Goal: Task Accomplishment & Management: Manage account settings

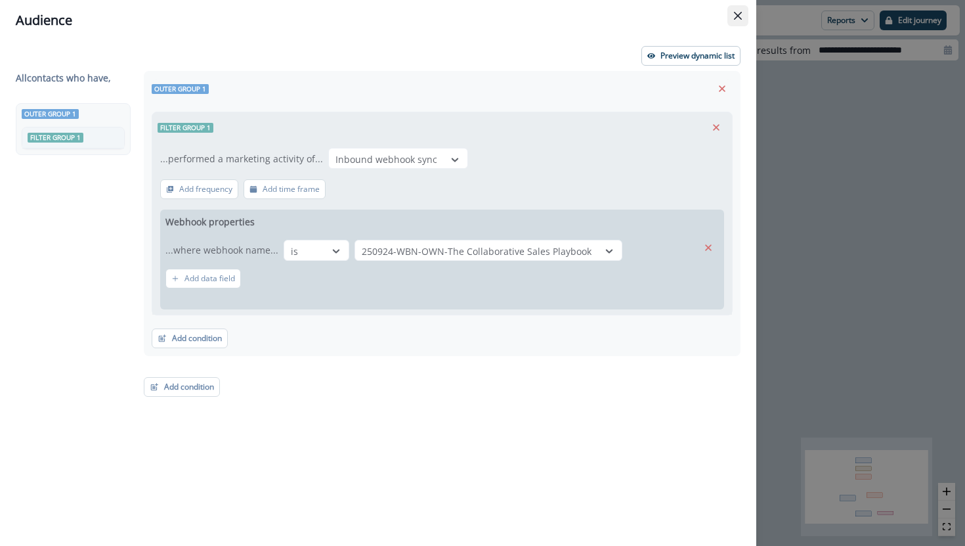
click at [736, 19] on icon "Close" at bounding box center [738, 16] width 8 height 8
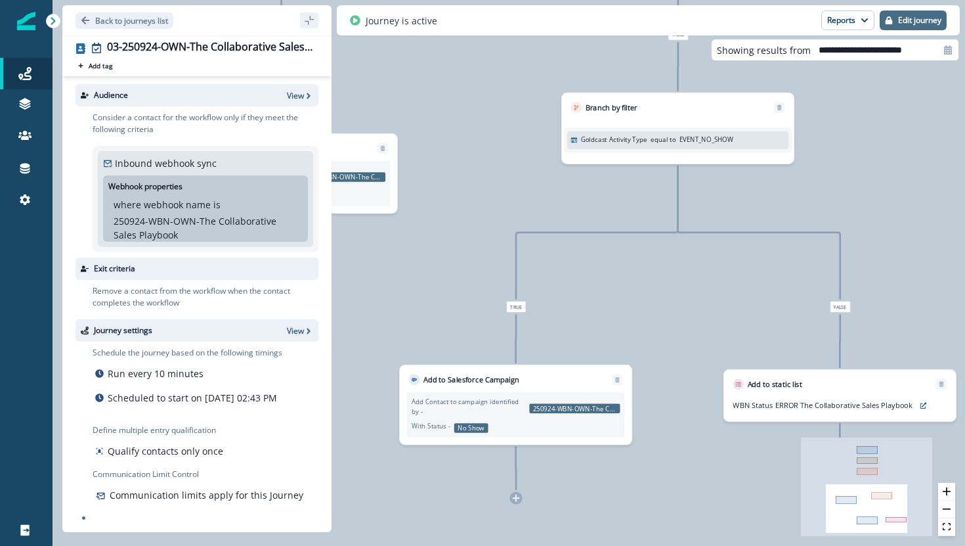
click at [912, 22] on p "Edit journey" at bounding box center [919, 20] width 43 height 9
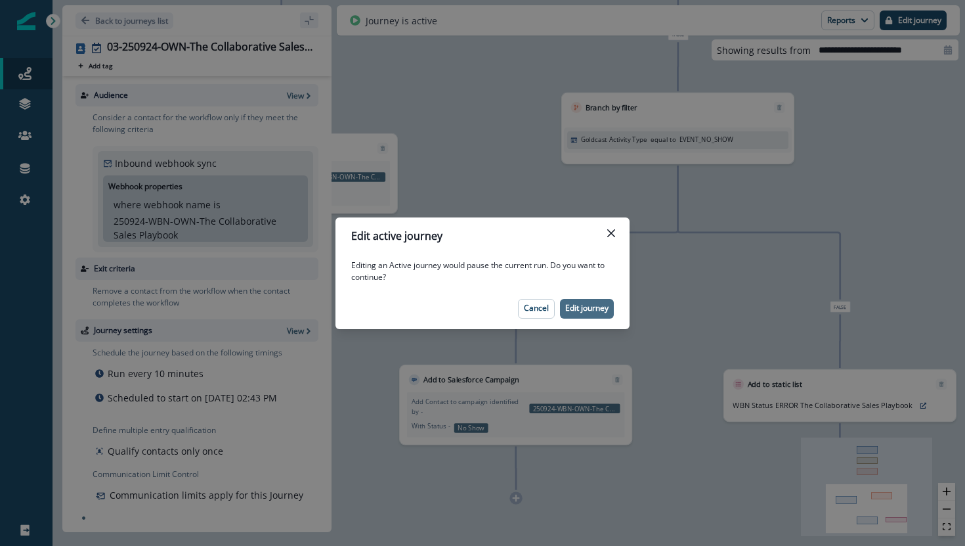
click at [588, 304] on p "Edit journey" at bounding box center [586, 307] width 43 height 9
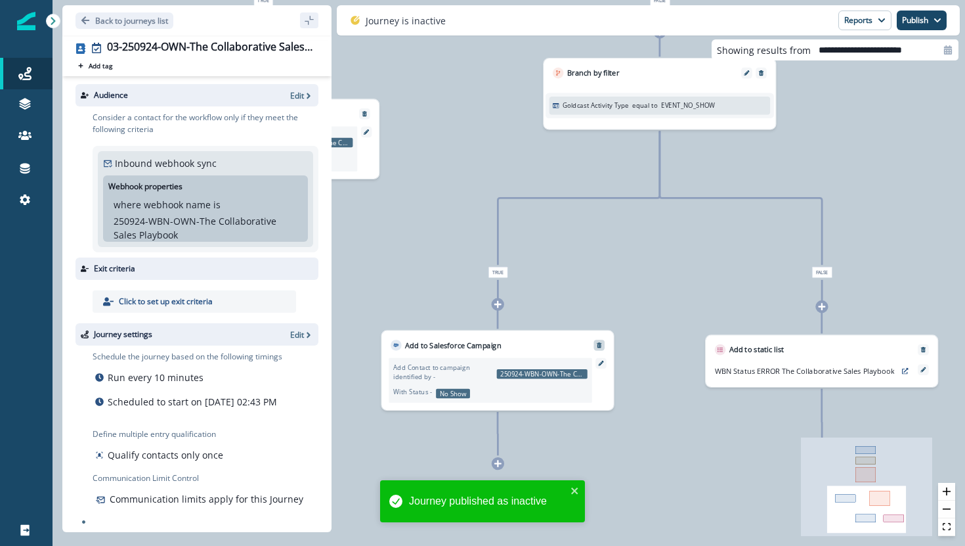
click at [598, 346] on icon "Remove" at bounding box center [599, 345] width 7 height 7
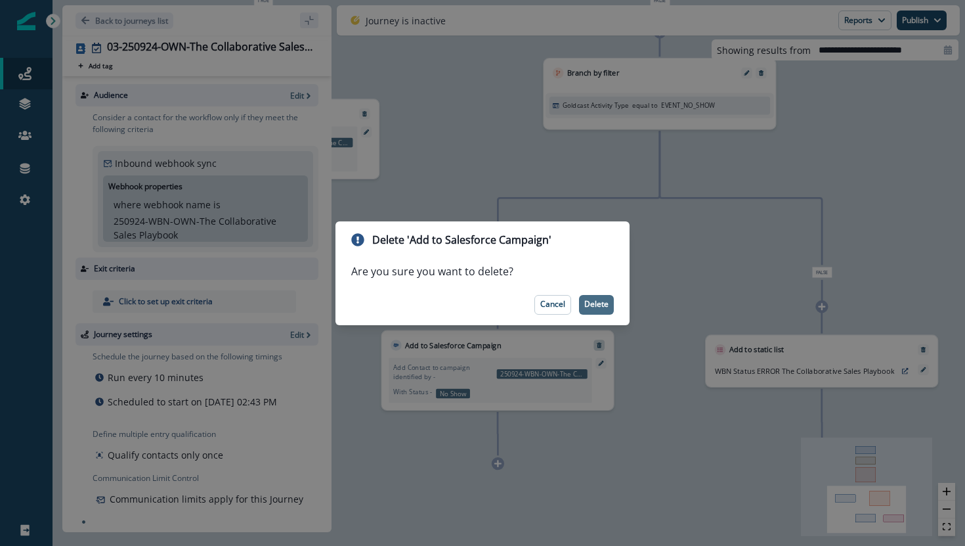
click at [598, 306] on p "Delete" at bounding box center [596, 303] width 24 height 9
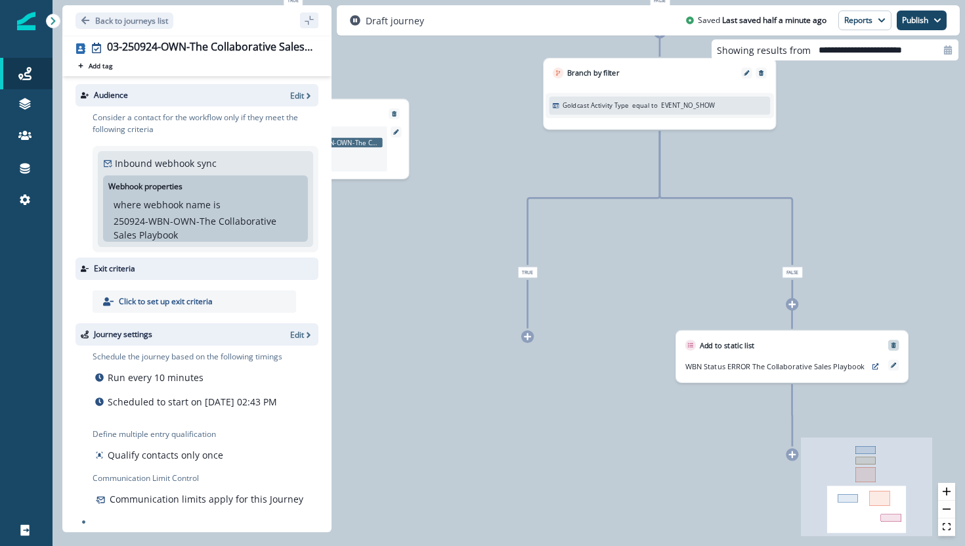
click at [894, 343] on icon "Remove" at bounding box center [894, 344] width 5 height 5
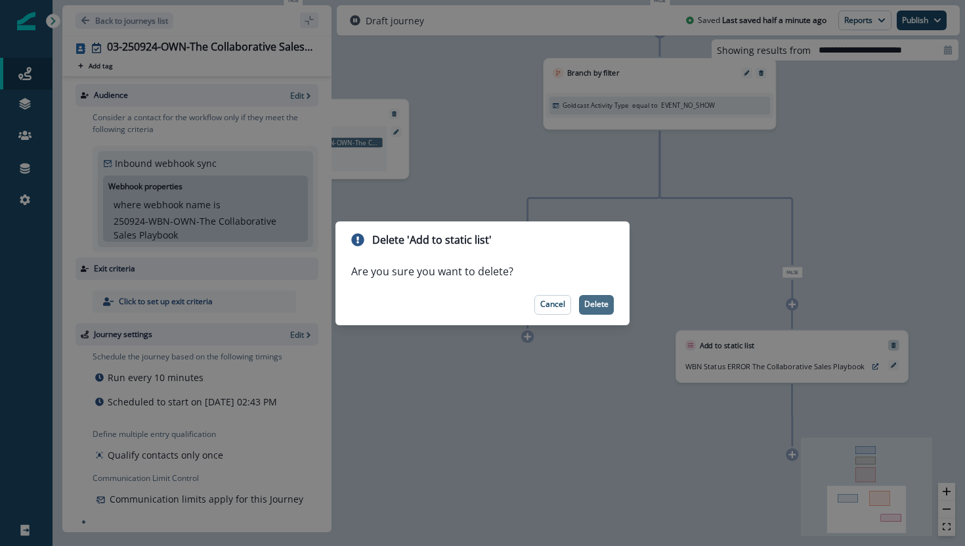
click at [603, 305] on p "Delete" at bounding box center [596, 303] width 24 height 9
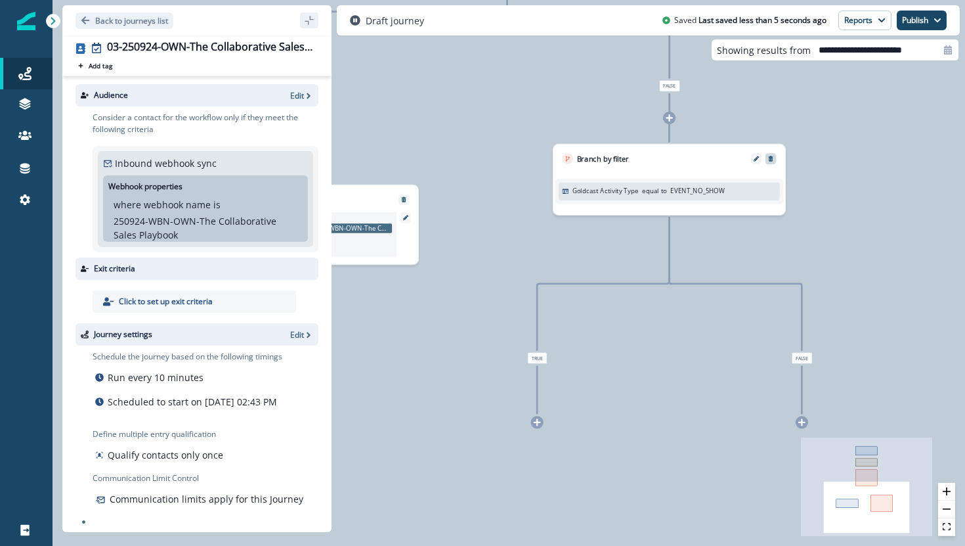
click at [771, 156] on icon "Remove" at bounding box center [770, 158] width 5 height 5
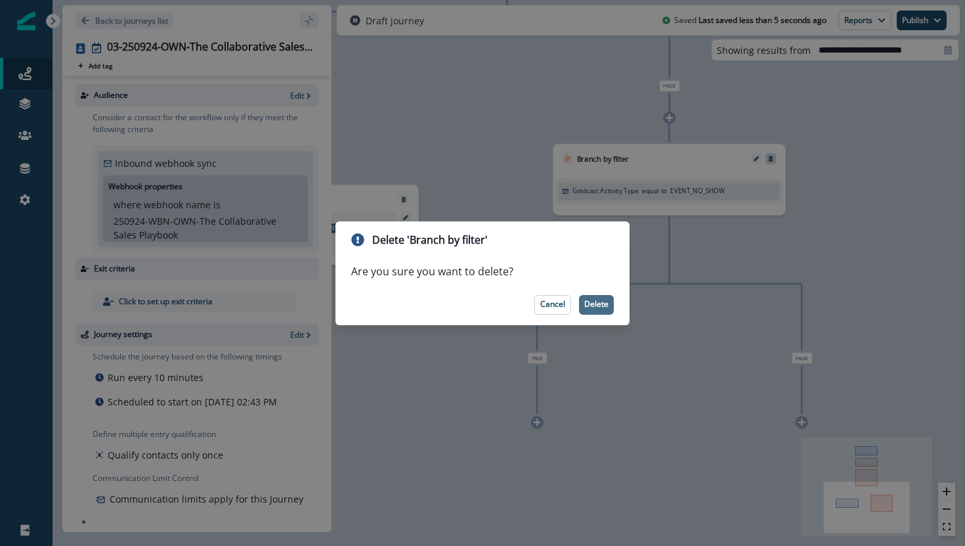
click at [596, 303] on p "Delete" at bounding box center [596, 303] width 24 height 9
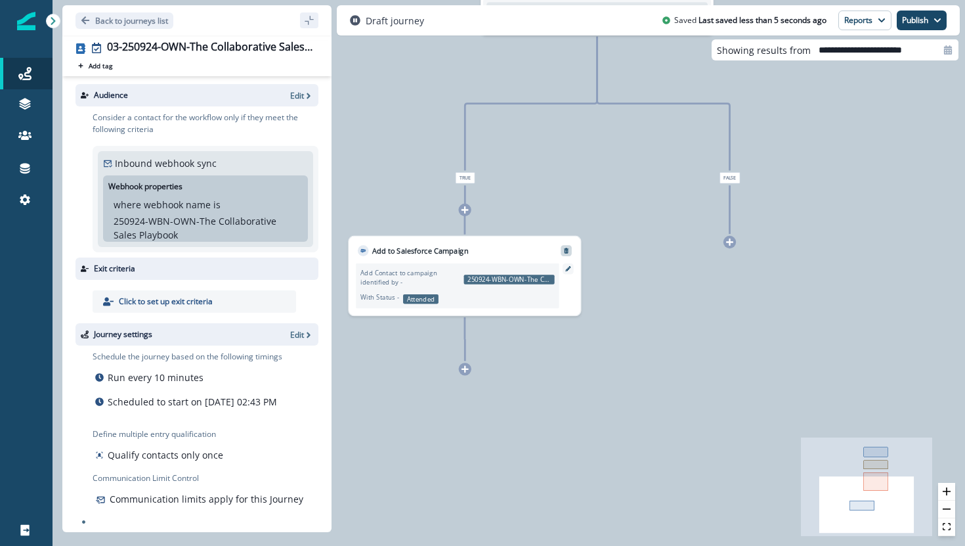
click at [567, 248] on icon "Remove" at bounding box center [566, 251] width 7 height 7
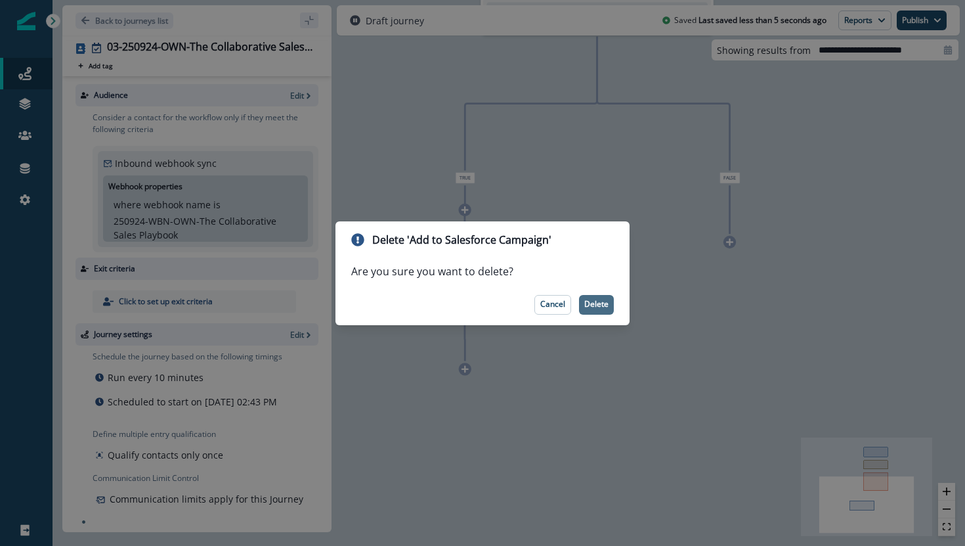
click at [597, 303] on p "Delete" at bounding box center [596, 303] width 24 height 9
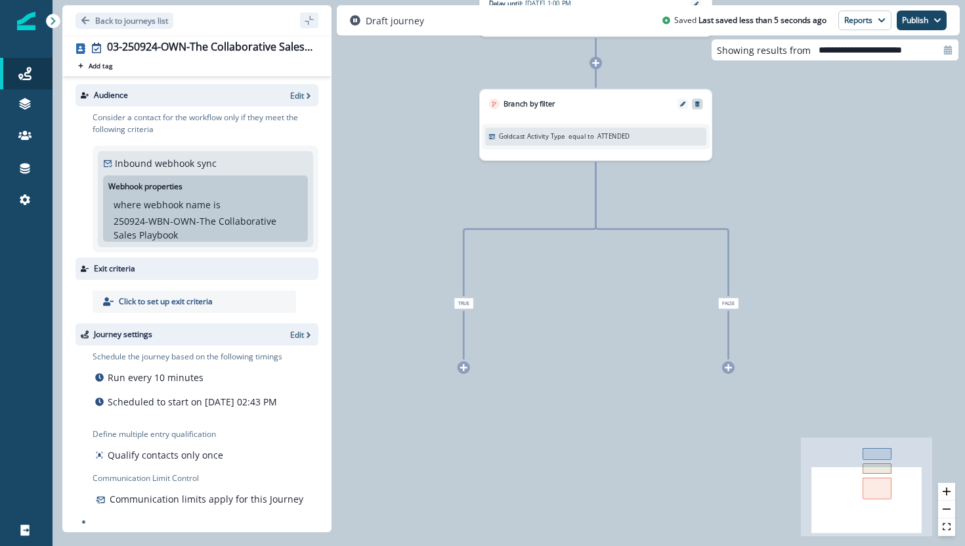
click at [701, 102] on button "Remove" at bounding box center [697, 104] width 14 height 7
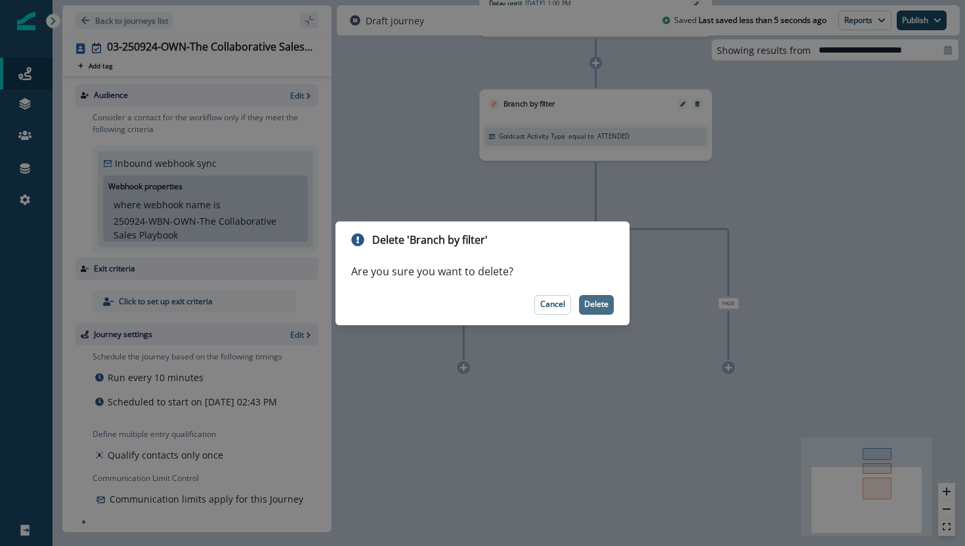
click at [597, 306] on p "Delete" at bounding box center [596, 303] width 24 height 9
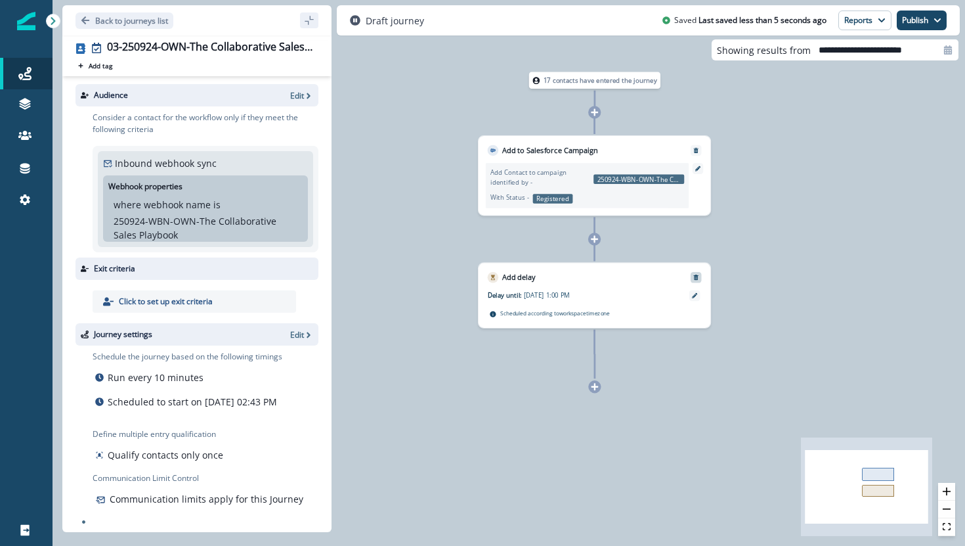
click at [695, 274] on icon "Remove" at bounding box center [696, 277] width 7 height 7
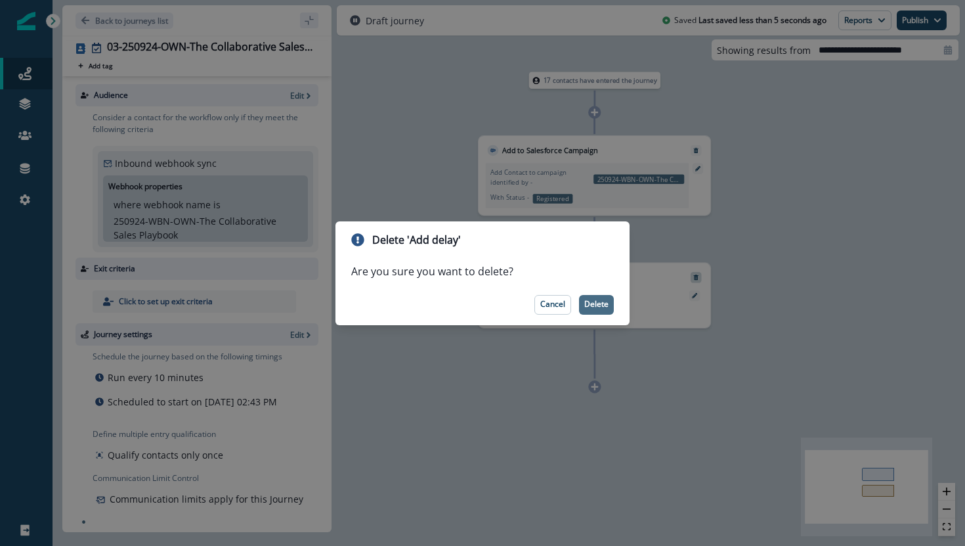
click at [597, 303] on p "Delete" at bounding box center [596, 303] width 24 height 9
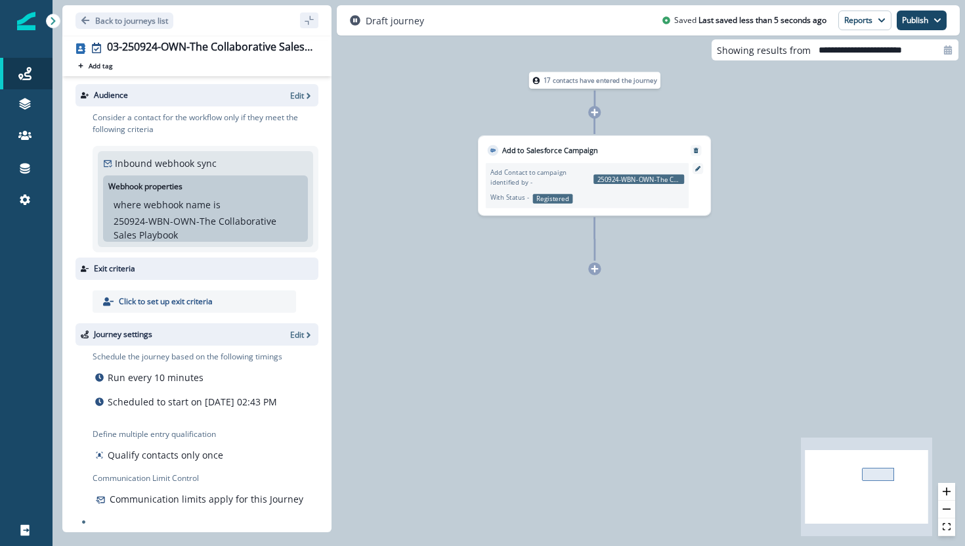
click at [594, 113] on icon at bounding box center [594, 112] width 7 height 7
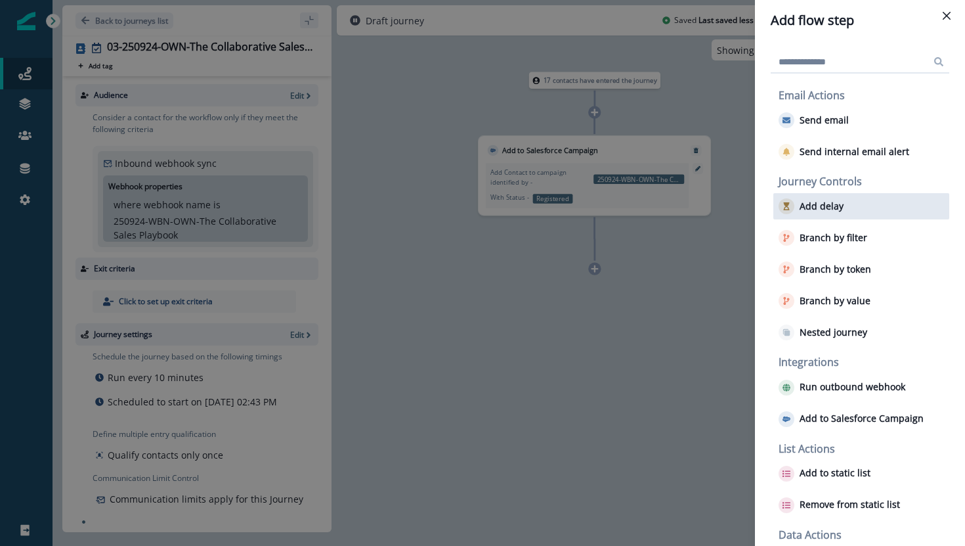
scroll to position [49, 0]
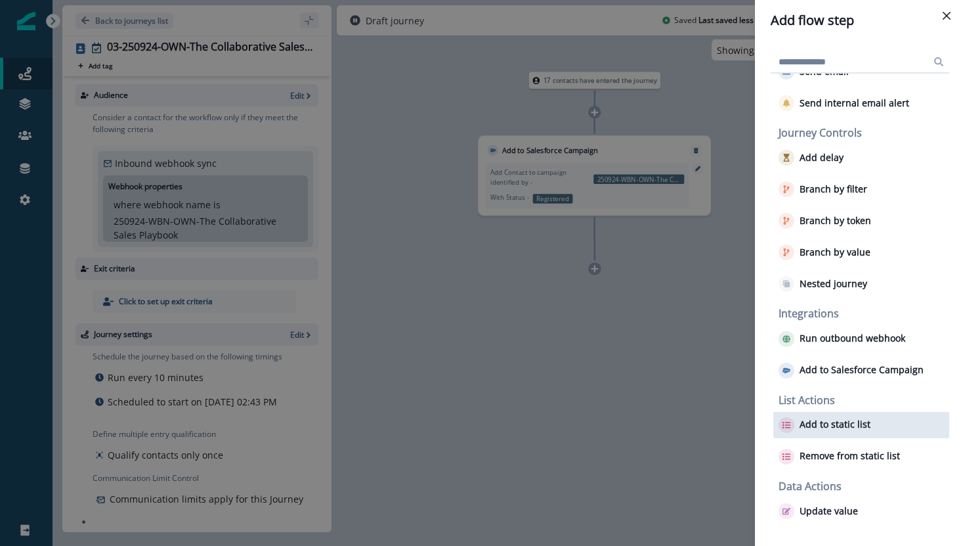
click at [791, 433] on div "Add to static list" at bounding box center [861, 425] width 176 height 26
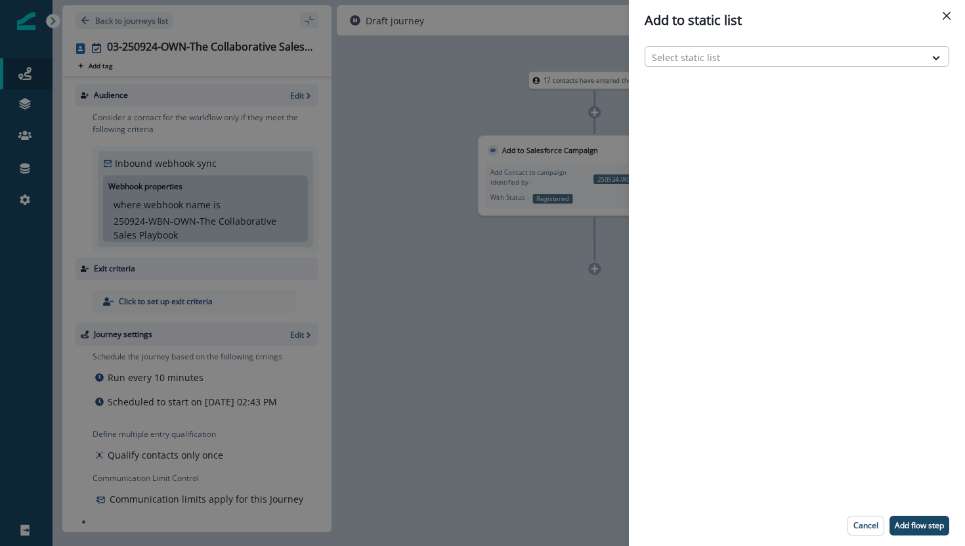
click at [701, 66] on div "Select static list" at bounding box center [785, 58] width 280 height 22
type input "****"
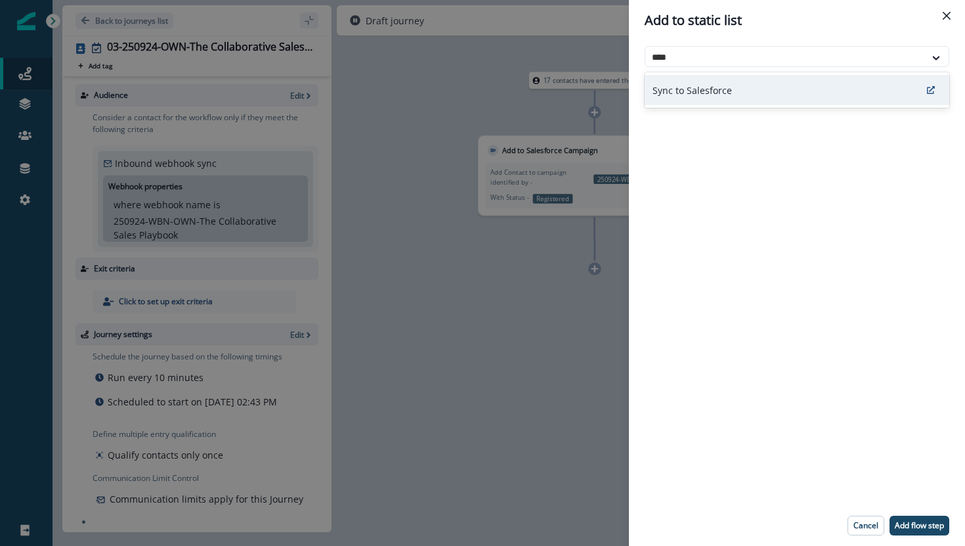
click at [709, 85] on p "Sync to Salesforce" at bounding box center [692, 90] width 79 height 14
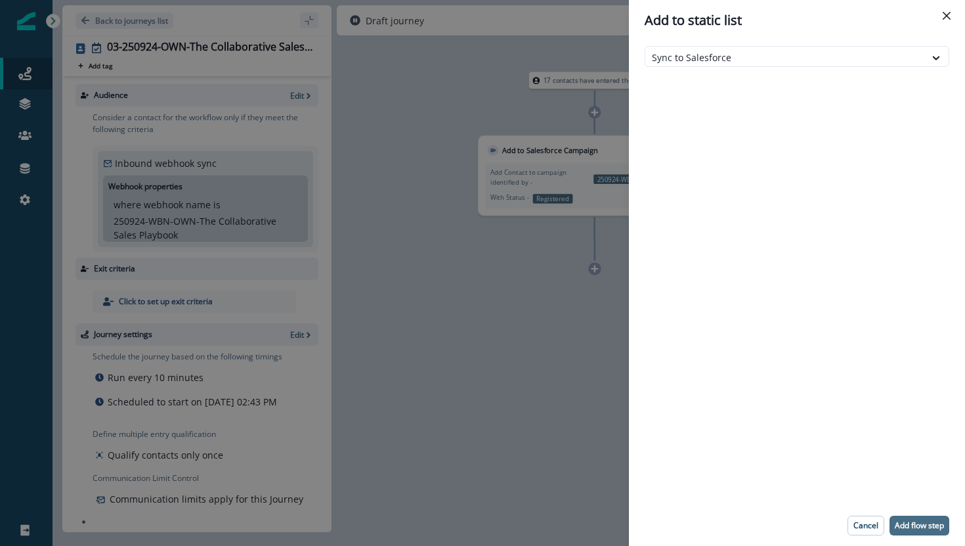
click at [906, 531] on button "Add flow step" at bounding box center [920, 525] width 60 height 20
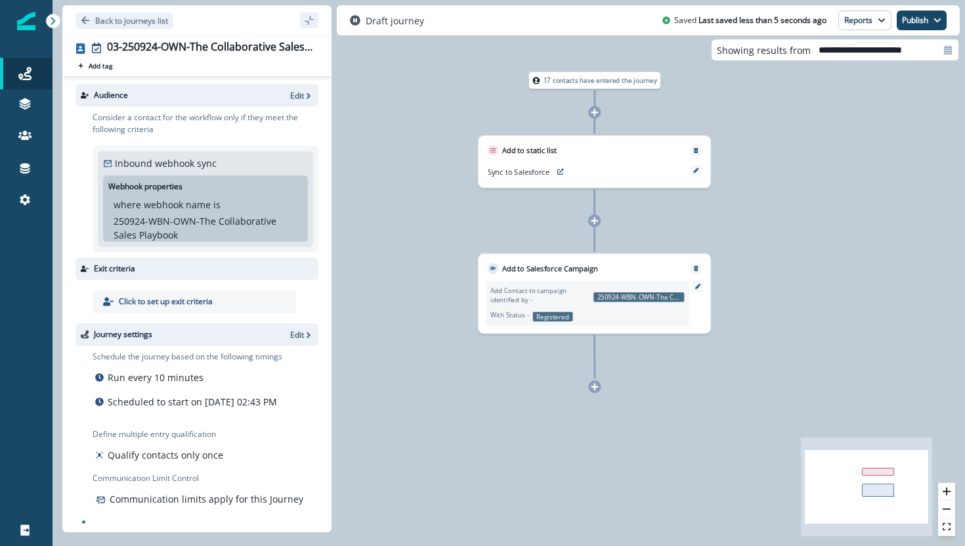
scroll to position [16, 0]
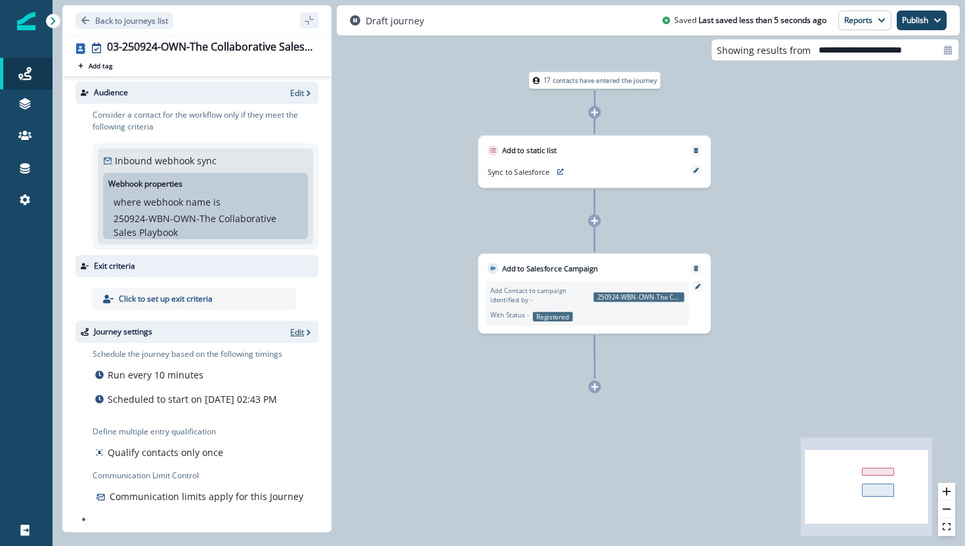
click at [292, 326] on p "Edit" at bounding box center [297, 331] width 14 height 11
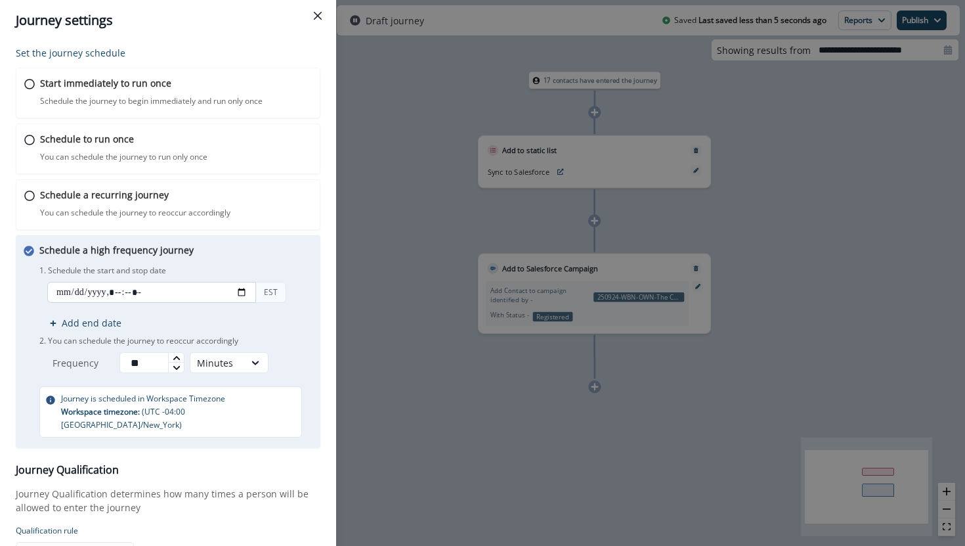
click at [245, 290] on input "datetime-local" at bounding box center [151, 292] width 209 height 21
type input "**********"
click at [321, 322] on div "Set the journey schedule Start immediately to run once Schedule the journey to …" at bounding box center [168, 293] width 336 height 505
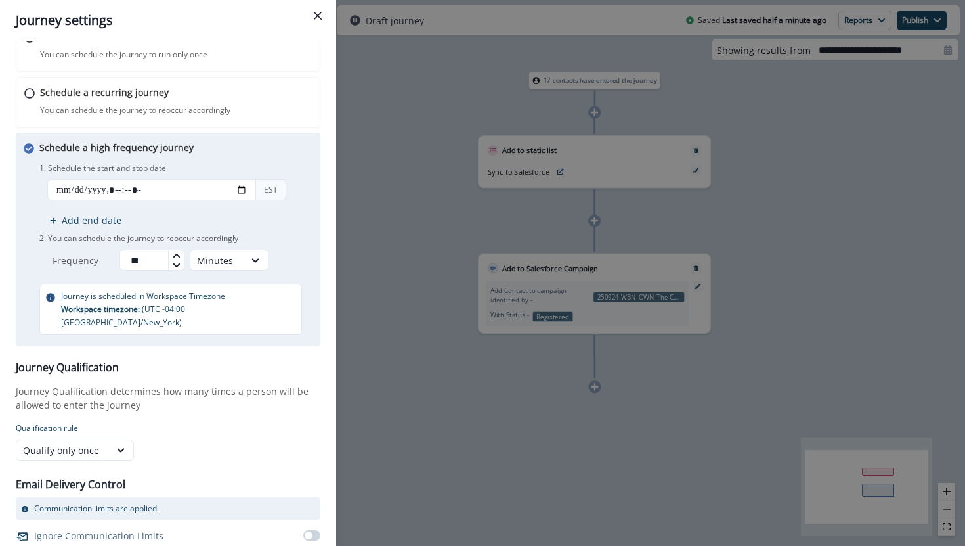
scroll to position [119, 0]
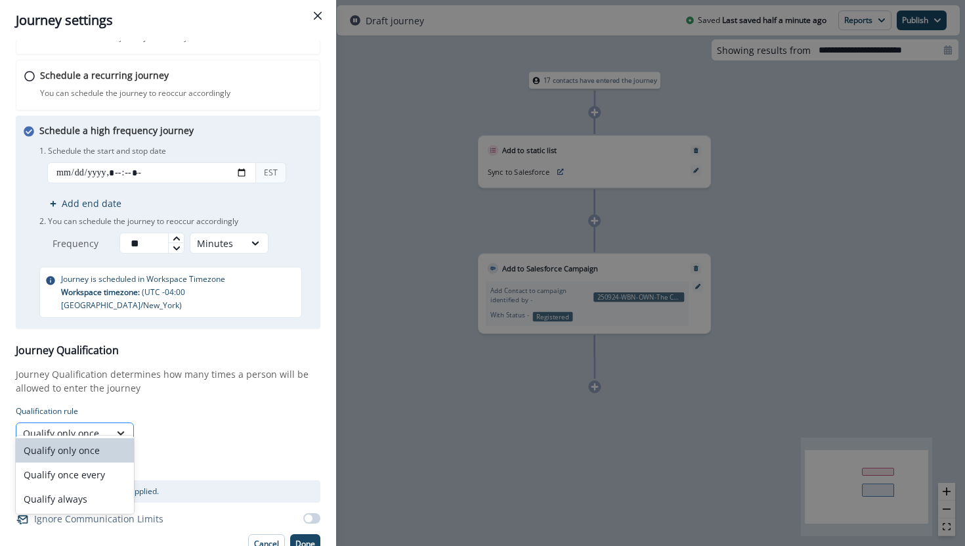
click at [114, 426] on div at bounding box center [121, 432] width 22 height 13
click at [105, 498] on div "Qualify always" at bounding box center [75, 499] width 118 height 24
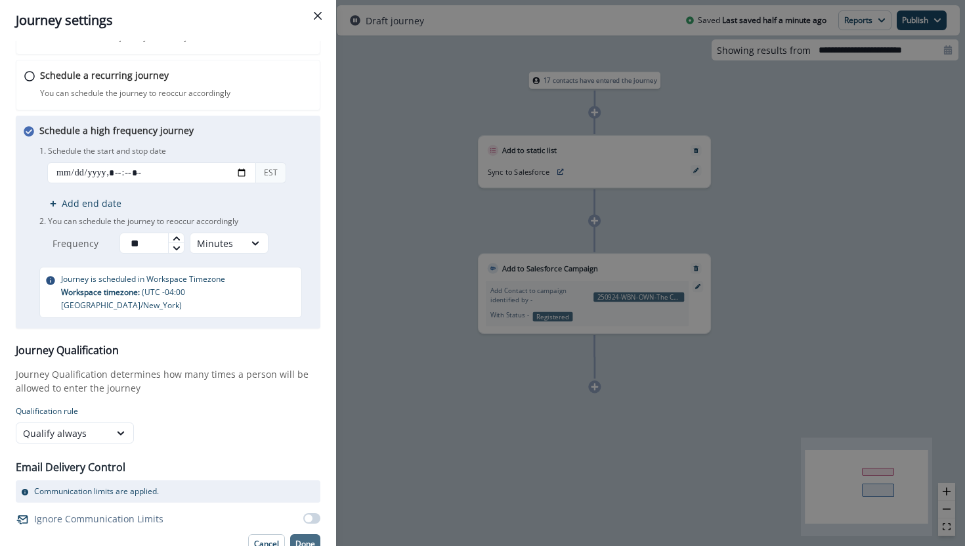
click at [300, 539] on p "Done" at bounding box center [305, 543] width 20 height 9
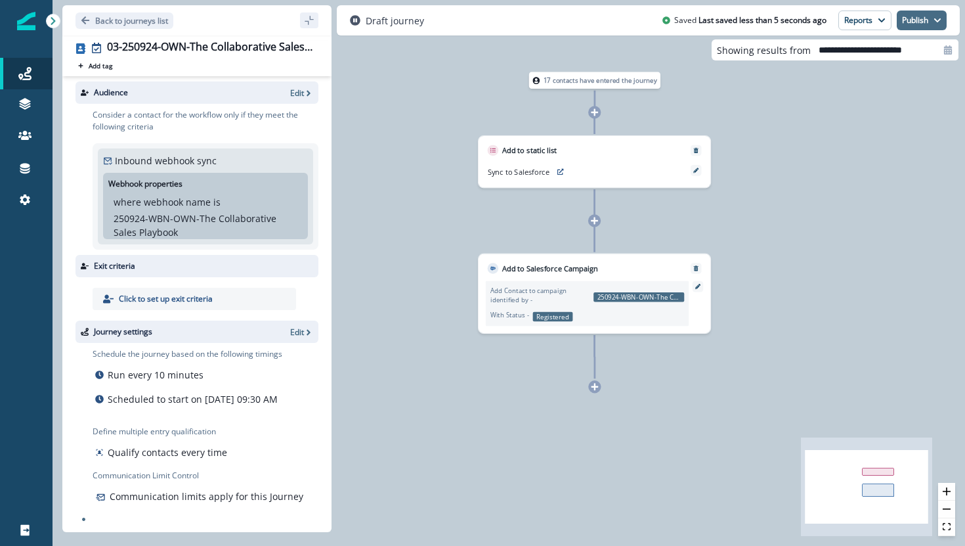
click at [930, 22] on button "Publish" at bounding box center [922, 21] width 50 height 20
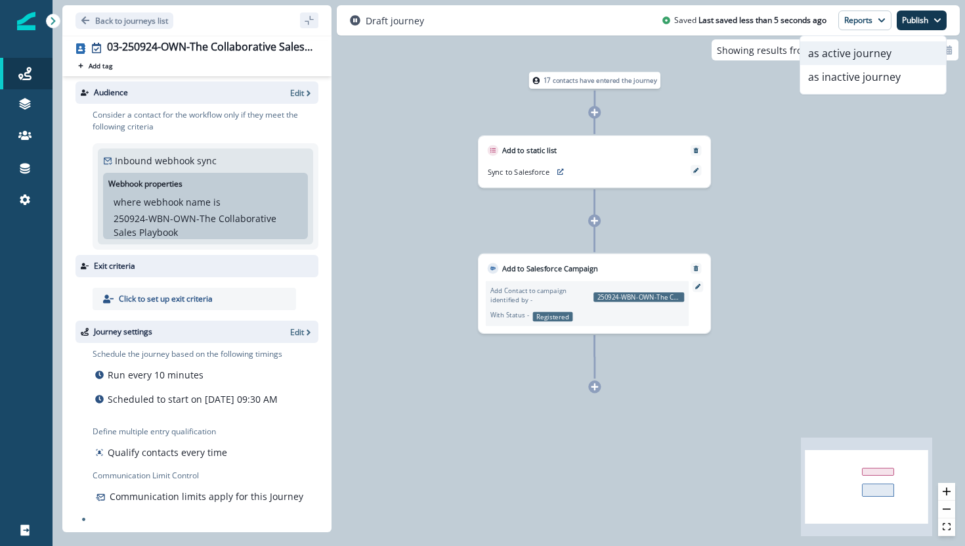
click at [885, 54] on button "as active journey" at bounding box center [873, 53] width 146 height 24
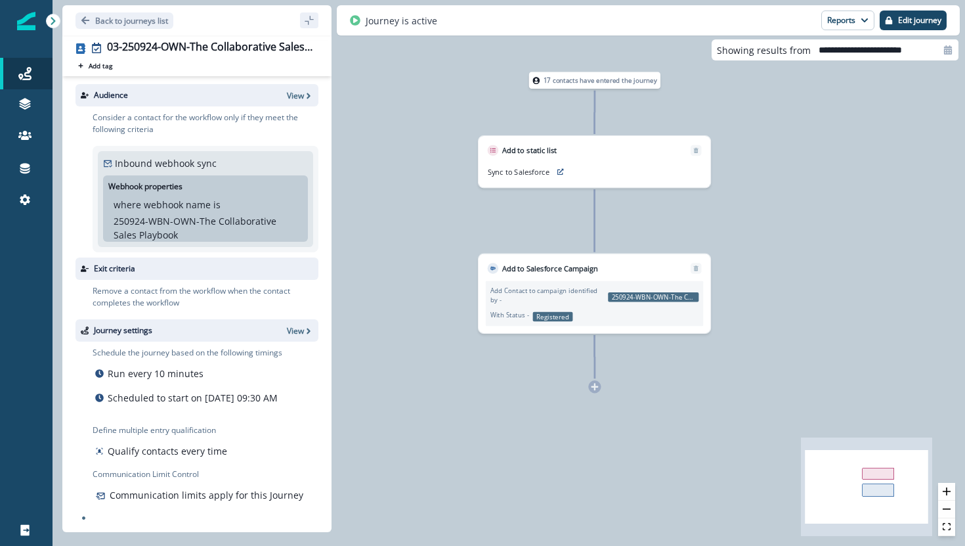
scroll to position [0, 0]
click at [303, 98] on p "View" at bounding box center [295, 95] width 17 height 11
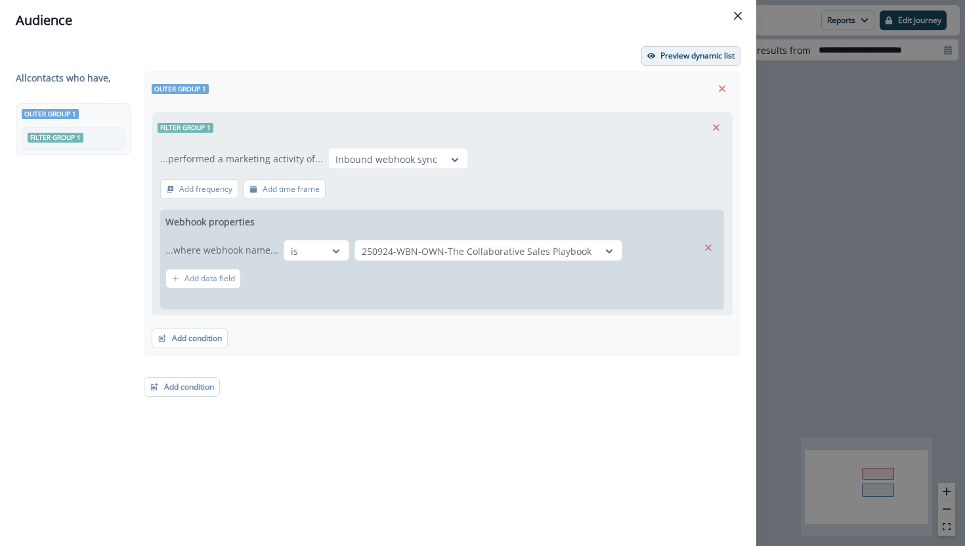
click at [661, 58] on p "Preview dynamic list" at bounding box center [698, 55] width 74 height 9
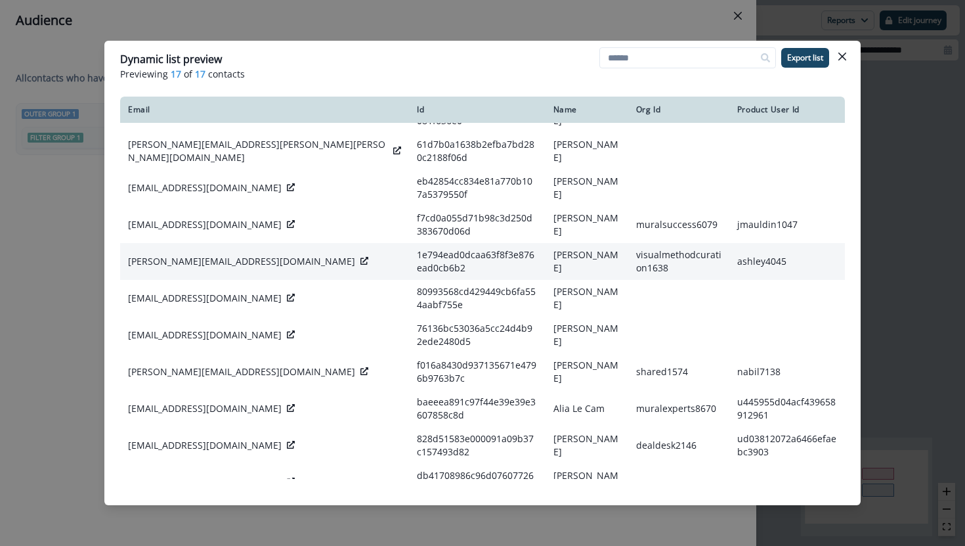
scroll to position [280, 0]
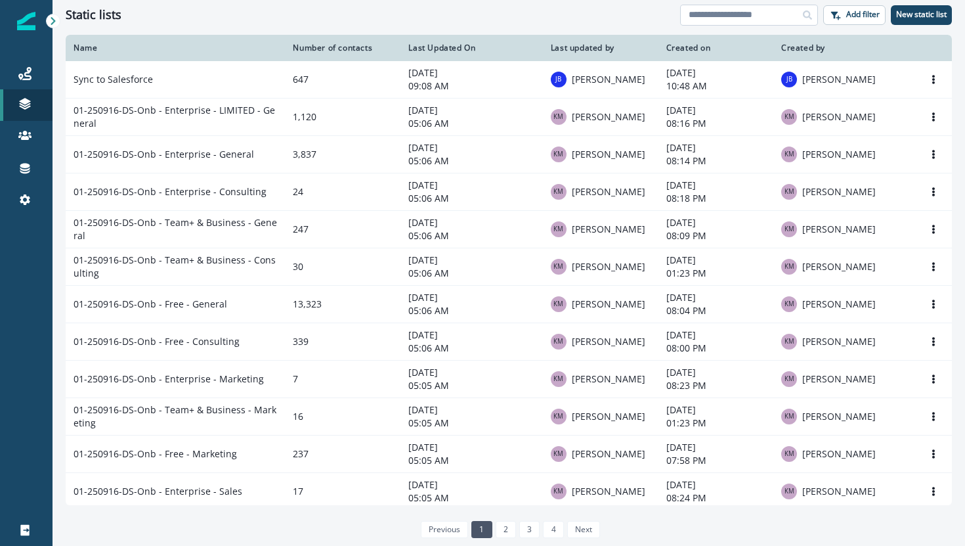
click at [762, 14] on input at bounding box center [749, 15] width 138 height 21
type input "*****"
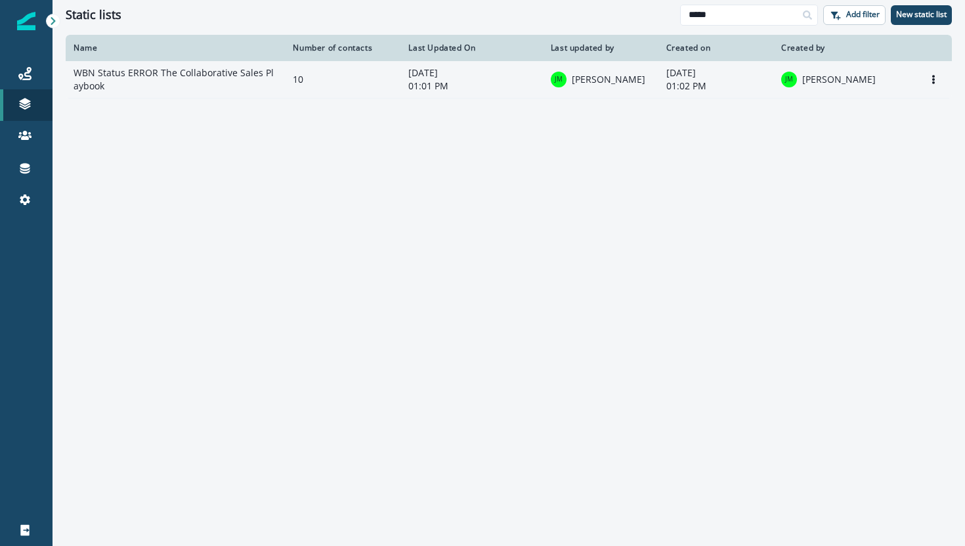
click at [213, 78] on td "WBN Status ERROR The Collaborative Sales Playbook" at bounding box center [175, 79] width 219 height 37
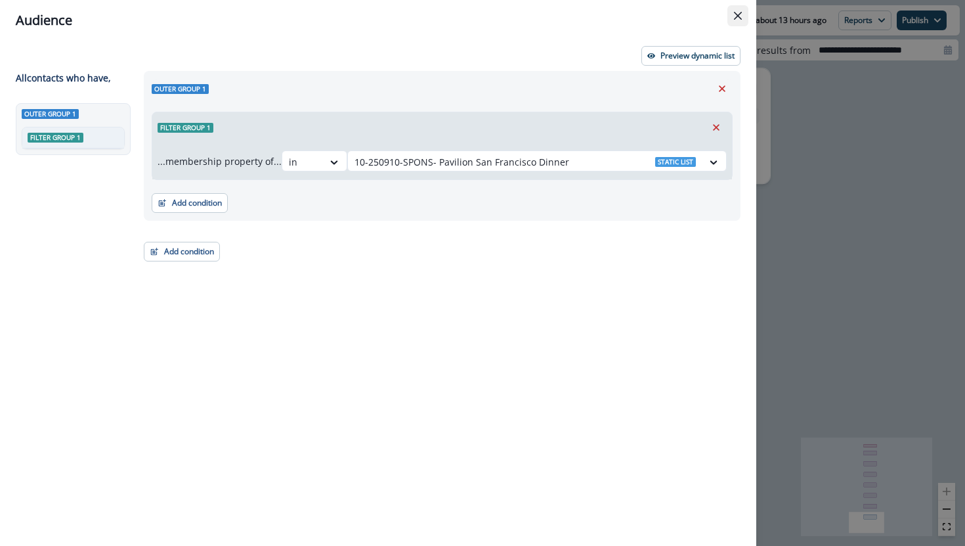
click at [735, 16] on icon "Close" at bounding box center [738, 16] width 8 height 8
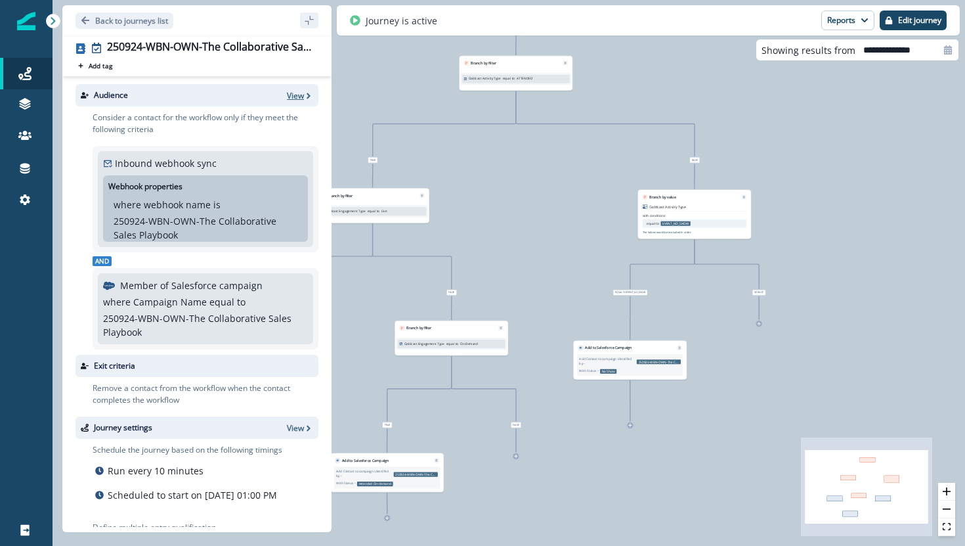
click at [301, 93] on p "View" at bounding box center [295, 95] width 17 height 11
type input "**********"
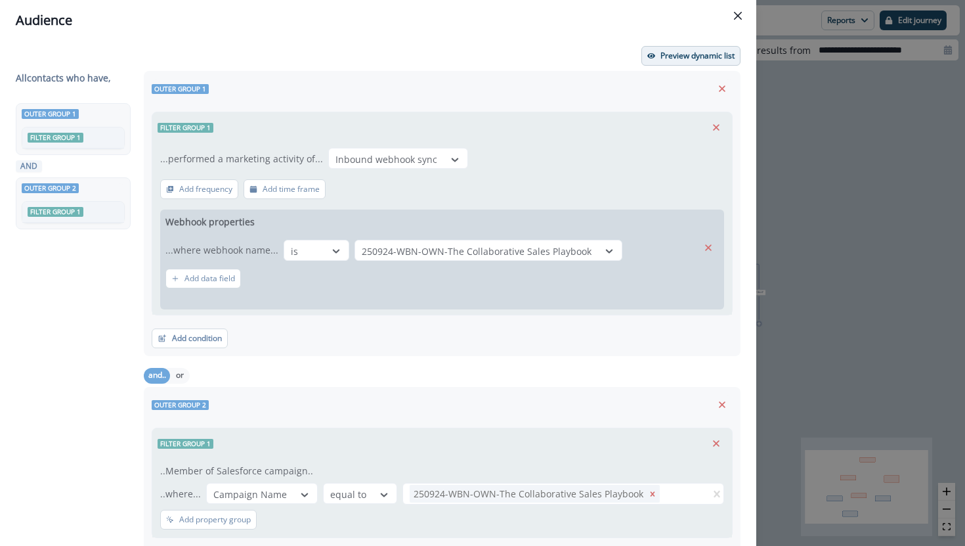
click at [672, 54] on p "Preview dynamic list" at bounding box center [698, 55] width 74 height 9
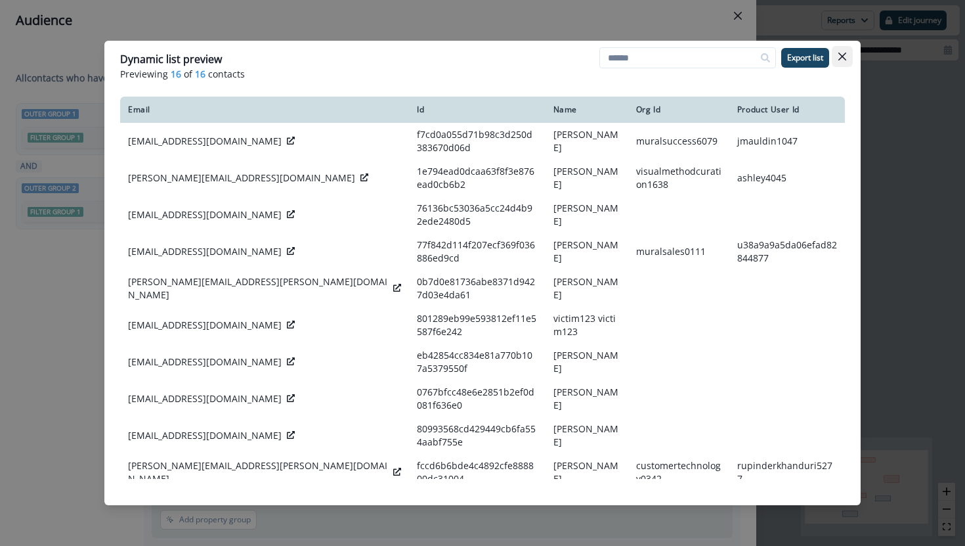
click at [840, 58] on icon "Close" at bounding box center [842, 57] width 8 height 8
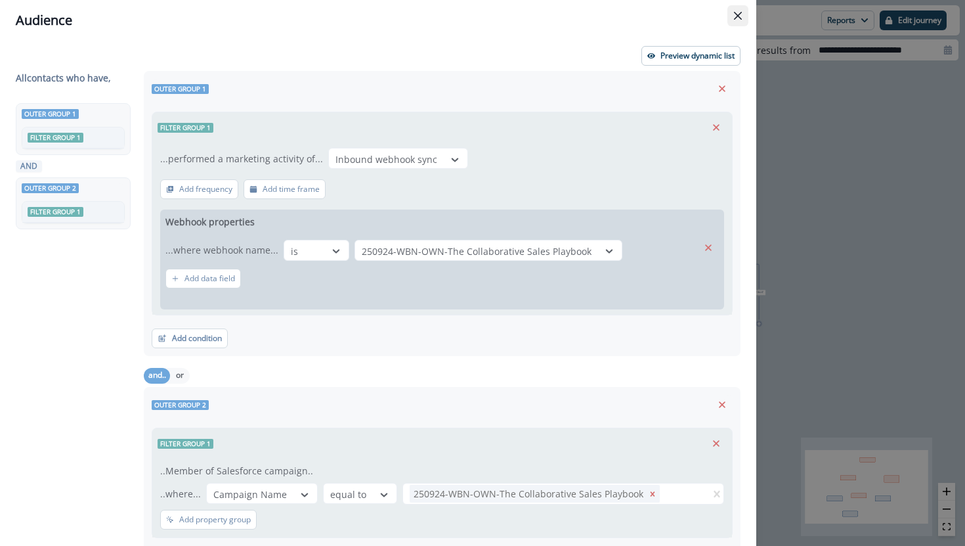
click at [739, 15] on icon "Close" at bounding box center [738, 16] width 8 height 8
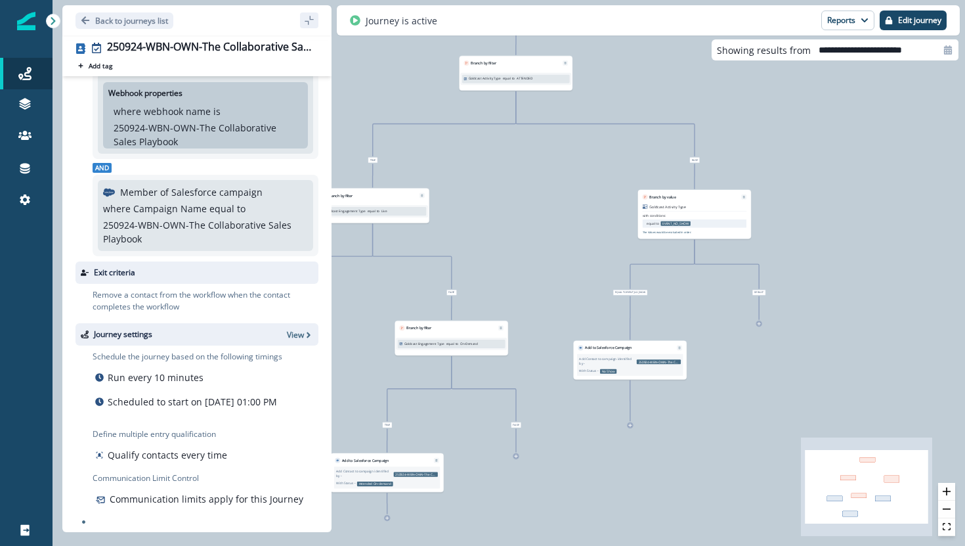
scroll to position [110, 0]
